Goal: Complete application form: Complete application form

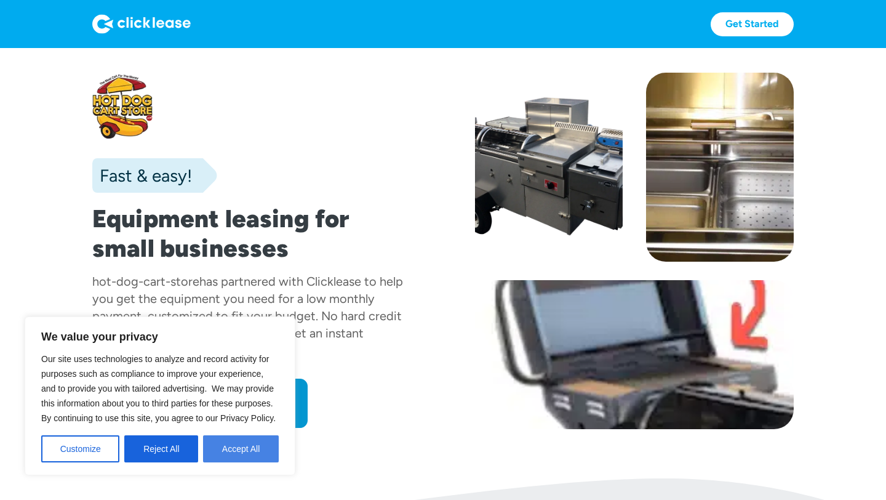
click at [234, 451] on button "Accept All" at bounding box center [241, 448] width 76 height 27
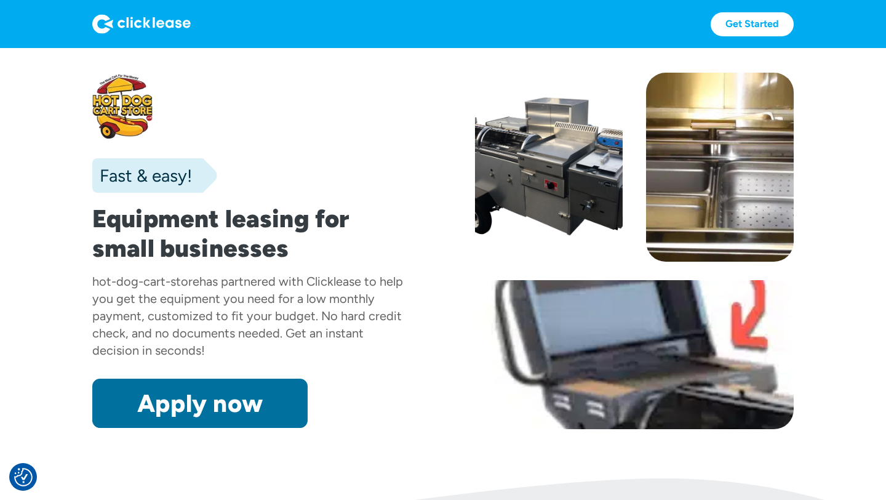
click at [189, 410] on link "Apply now" at bounding box center [199, 403] width 215 height 49
